Goal: Information Seeking & Learning: Learn about a topic

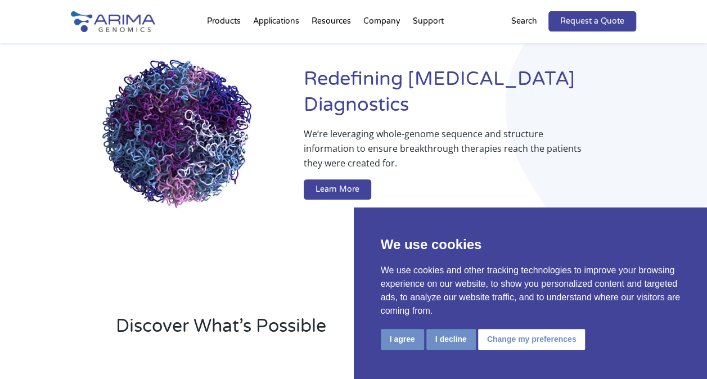
scroll to position [100, 0]
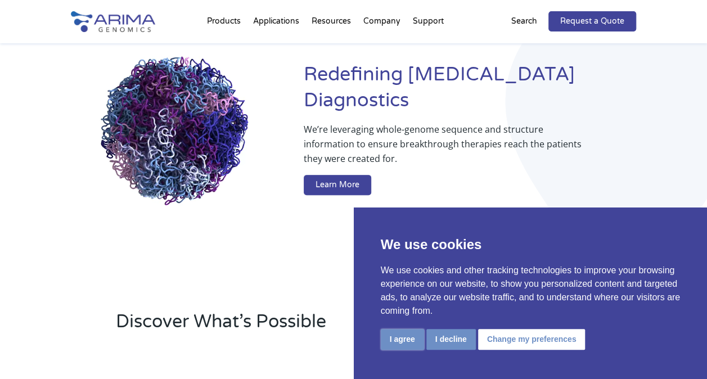
click at [399, 342] on button "I agree" at bounding box center [402, 339] width 43 height 21
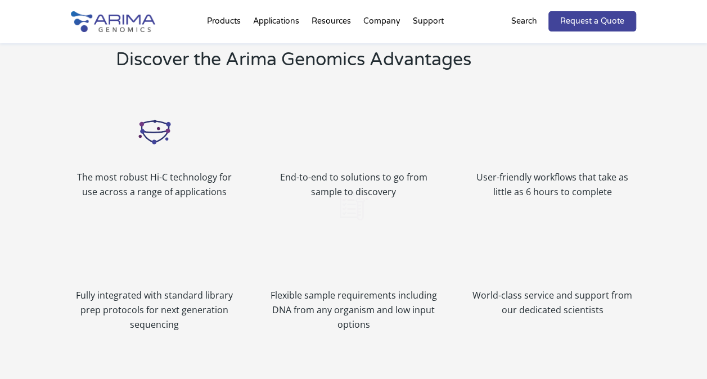
scroll to position [1213, 0]
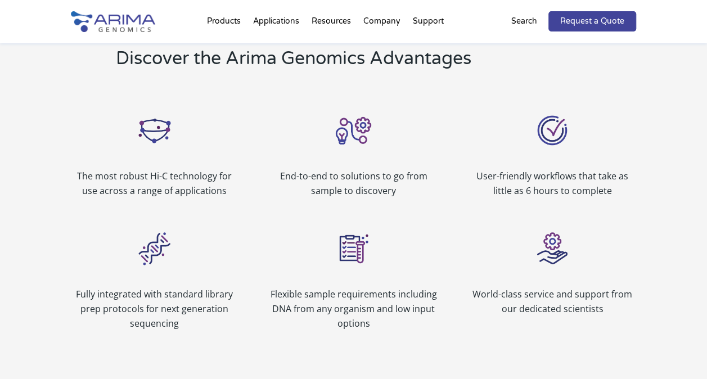
click at [232, 263] on div "Fully integrated with standard library prep protocols for next generation seque…" at bounding box center [155, 278] width 168 height 105
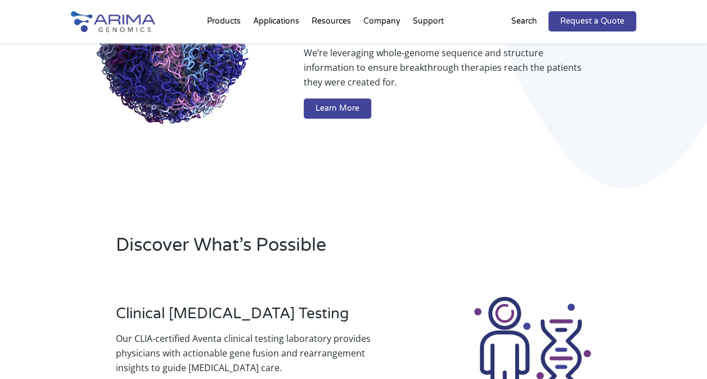
scroll to position [0, 0]
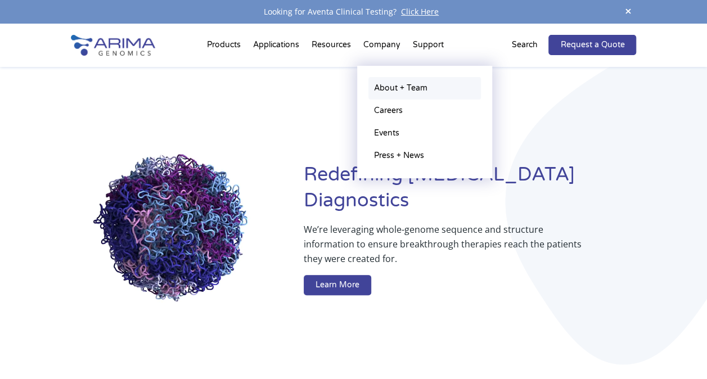
click at [384, 90] on link "About + Team" at bounding box center [425, 88] width 113 height 23
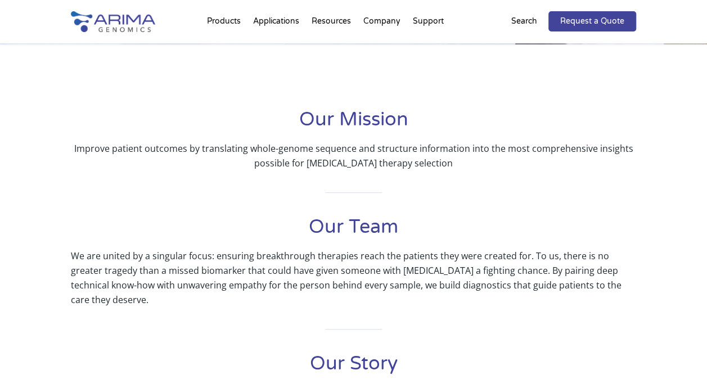
scroll to position [209, 0]
drag, startPoint x: 328, startPoint y: 165, endPoint x: 504, endPoint y: 180, distance: 176.8
click at [504, 180] on div "Our Mission Improve patient outcomes by translating whole-genome sequence and s…" at bounding box center [354, 339] width 566 height 467
click at [333, 235] on h1 "Our Team" at bounding box center [354, 231] width 566 height 34
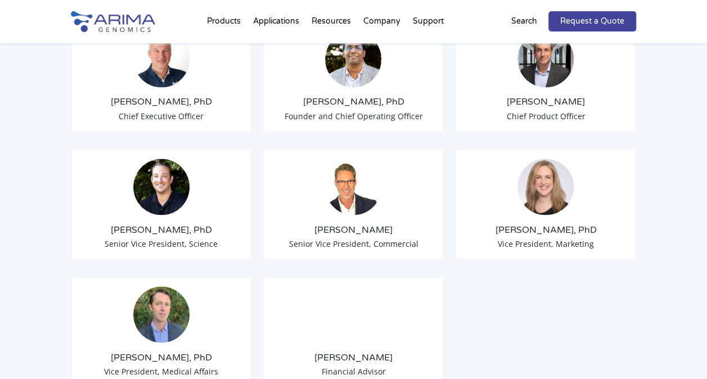
scroll to position [959, 0]
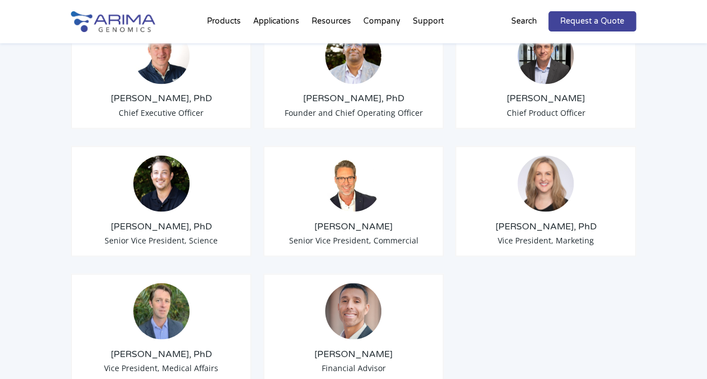
click at [333, 235] on div "[PERSON_NAME], PhD Chief Executive Officer [PERSON_NAME], PhD Founder and Chief…" at bounding box center [354, 195] width 566 height 411
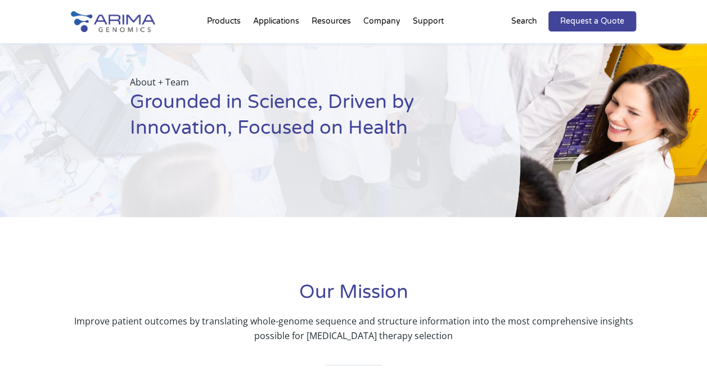
scroll to position [37, 0]
